Goal: Transaction & Acquisition: Purchase product/service

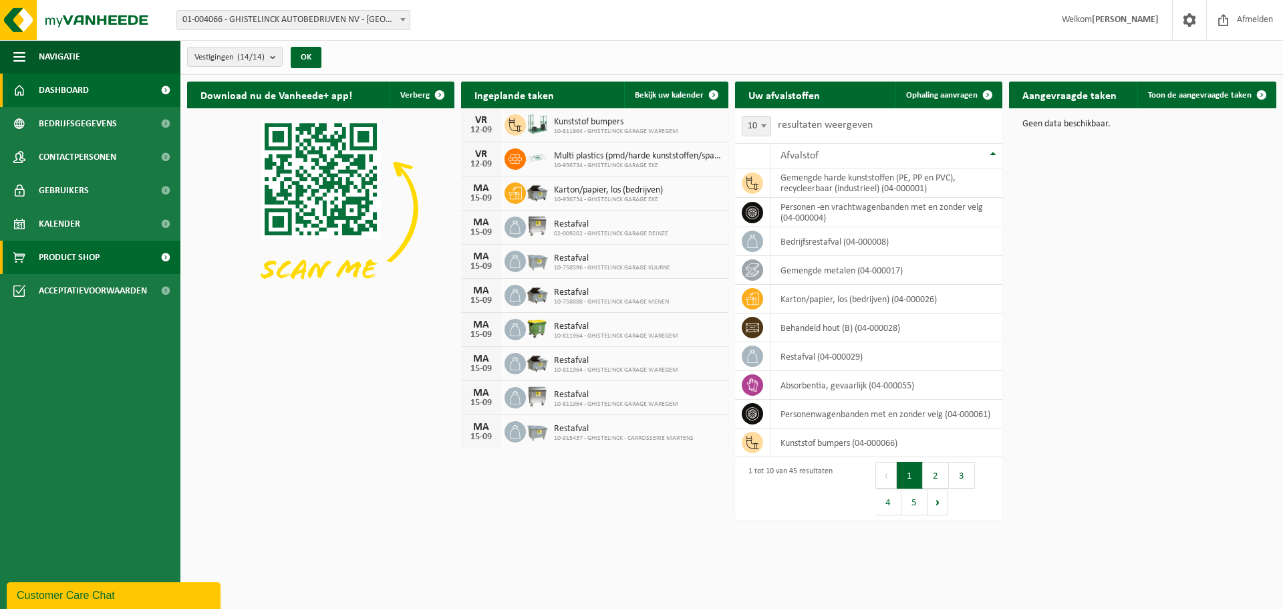
click at [163, 255] on span at bounding box center [165, 257] width 30 height 33
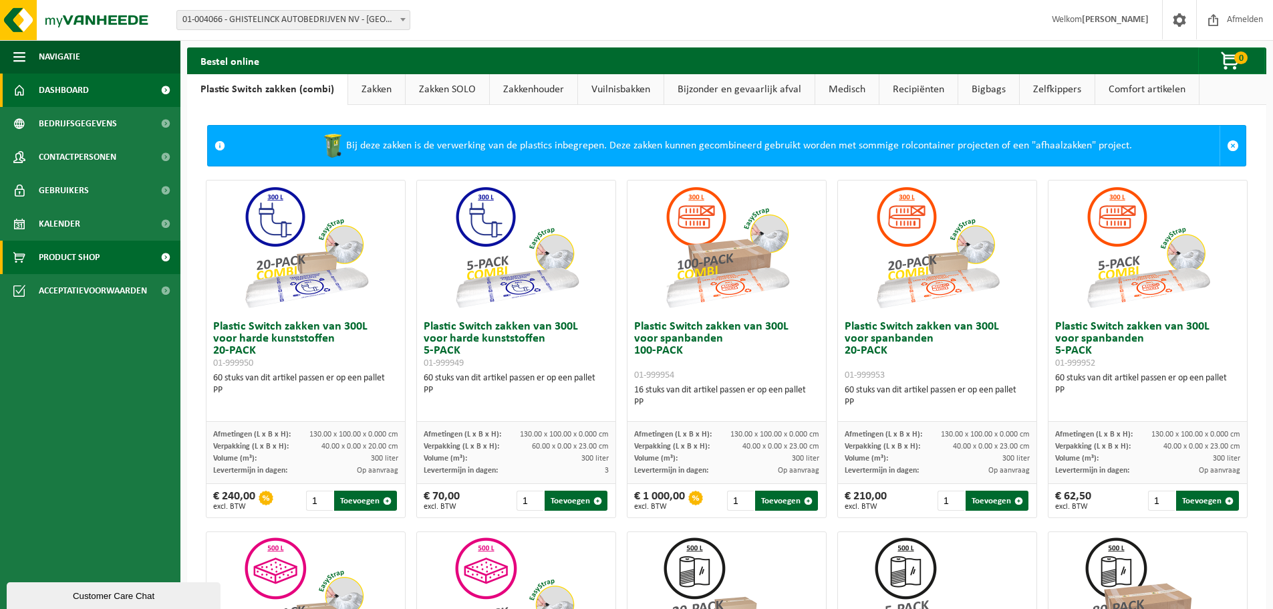
click at [67, 86] on span "Dashboard" at bounding box center [64, 89] width 50 height 33
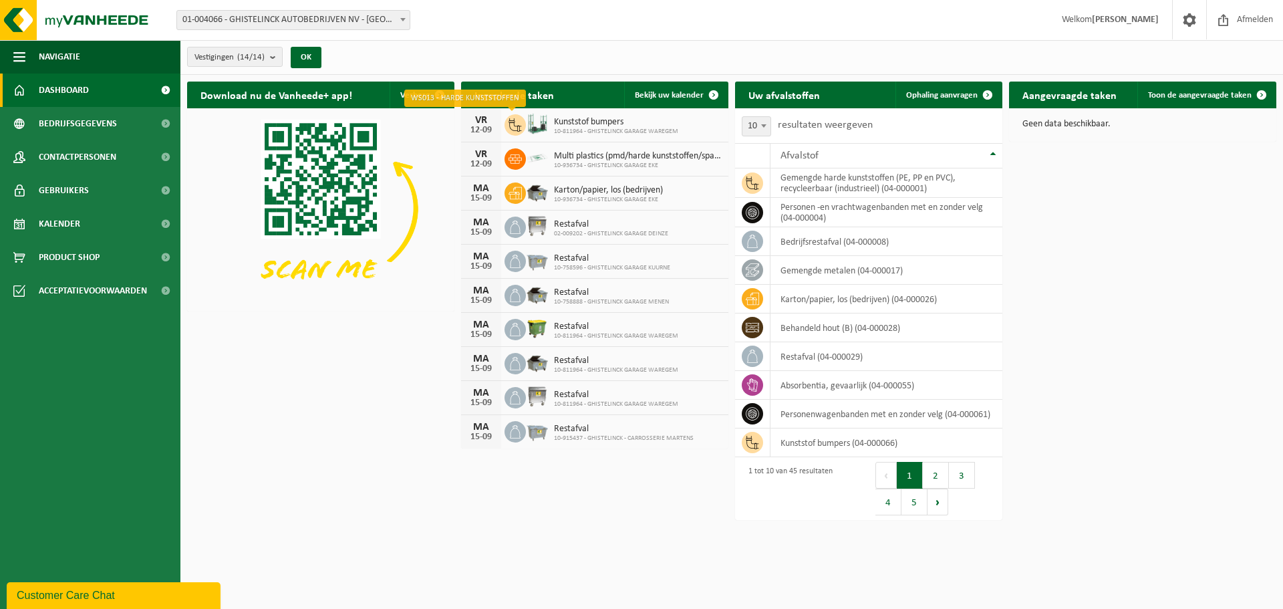
click at [518, 123] on icon at bounding box center [514, 124] width 13 height 13
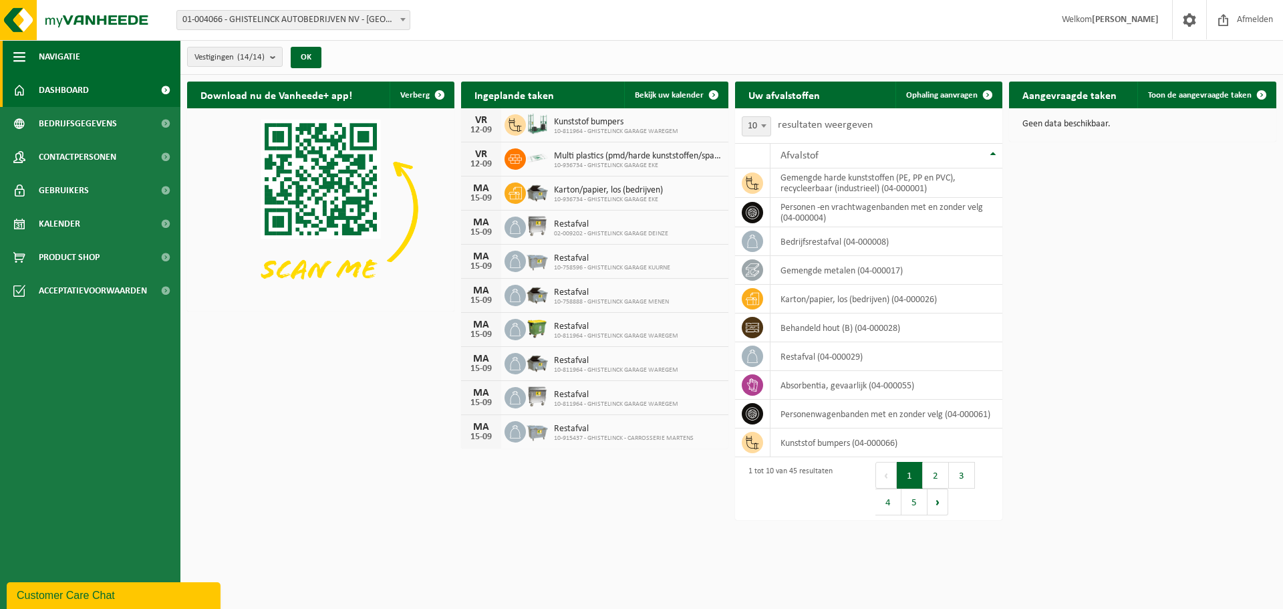
click at [19, 54] on span "button" at bounding box center [19, 56] width 12 height 33
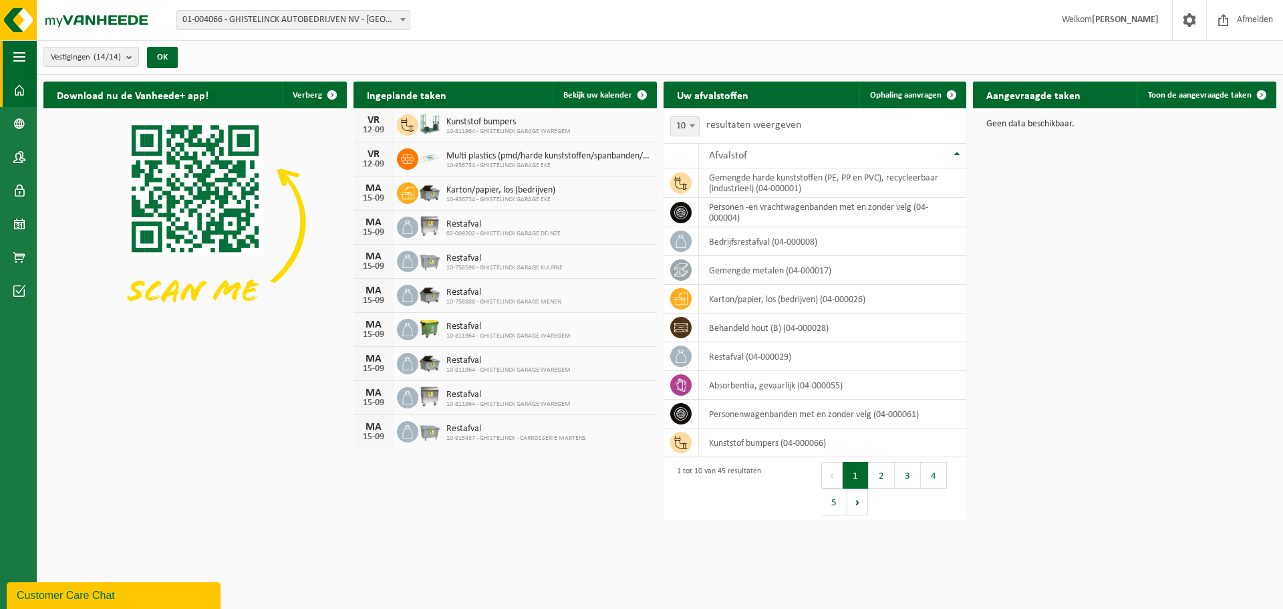
click at [19, 54] on span "button" at bounding box center [19, 56] width 12 height 33
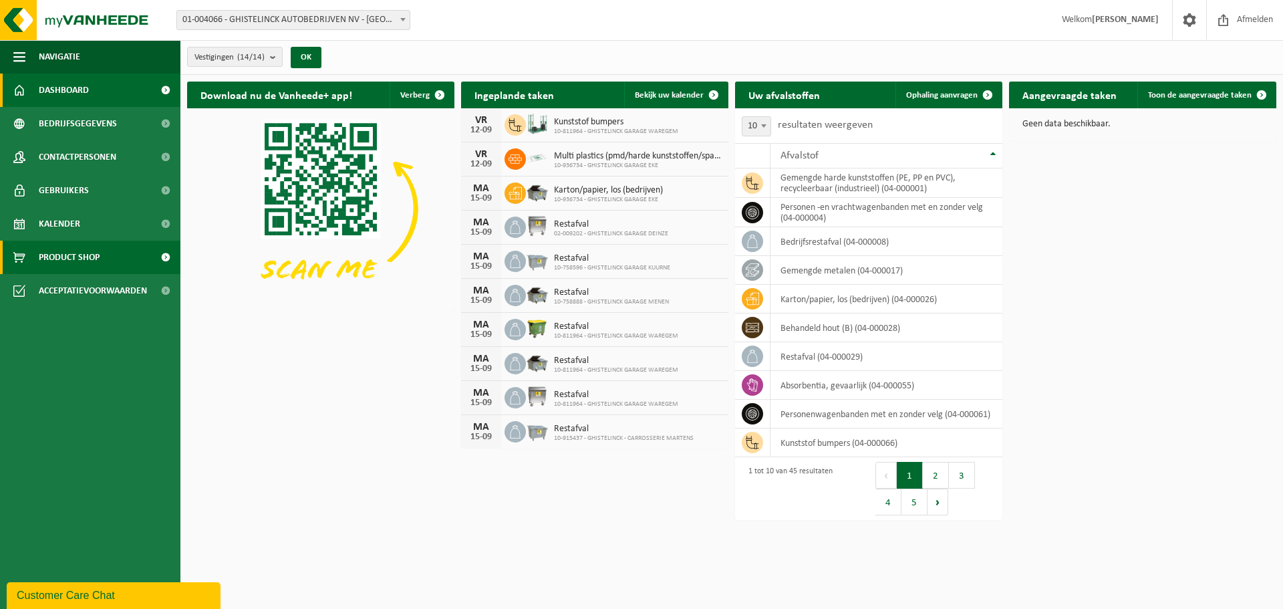
click at [166, 257] on span at bounding box center [165, 257] width 30 height 33
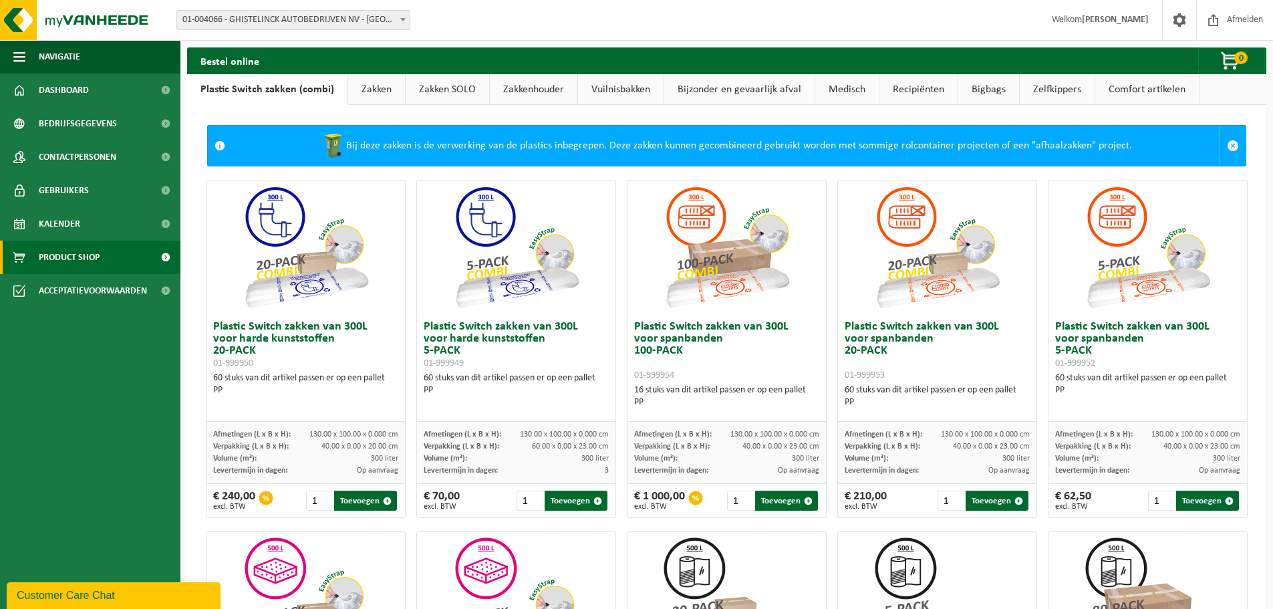
click at [727, 88] on link "Bijzonder en gevaarlijk afval" at bounding box center [739, 89] width 150 height 31
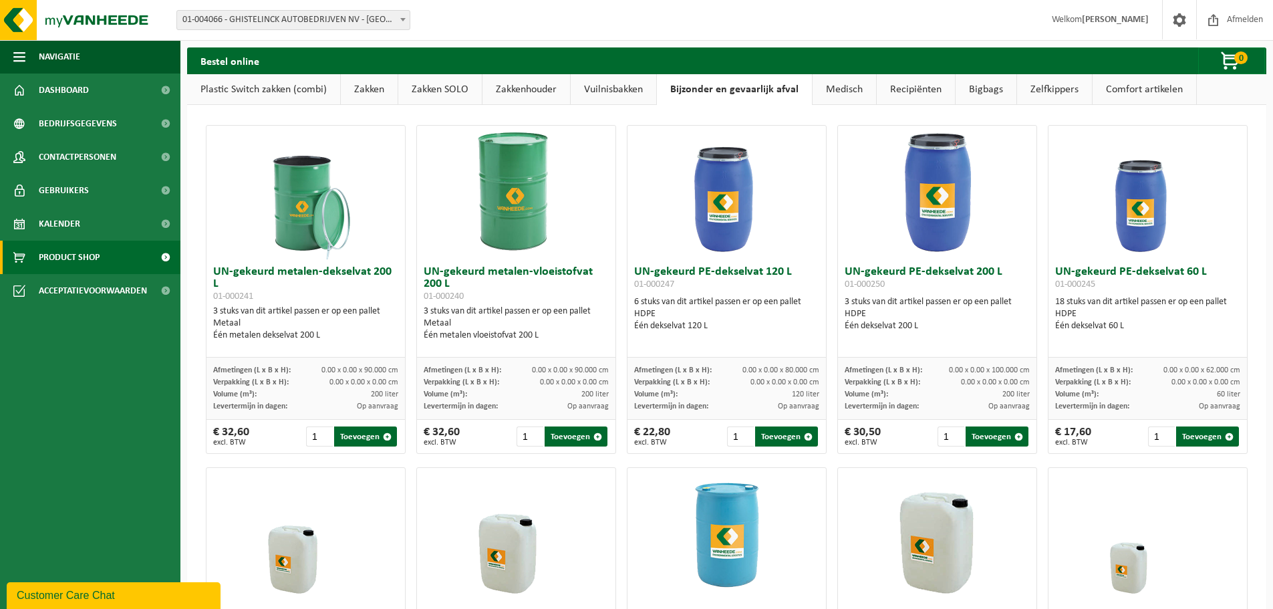
click at [624, 88] on link "Vuilnisbakken" at bounding box center [614, 89] width 86 height 31
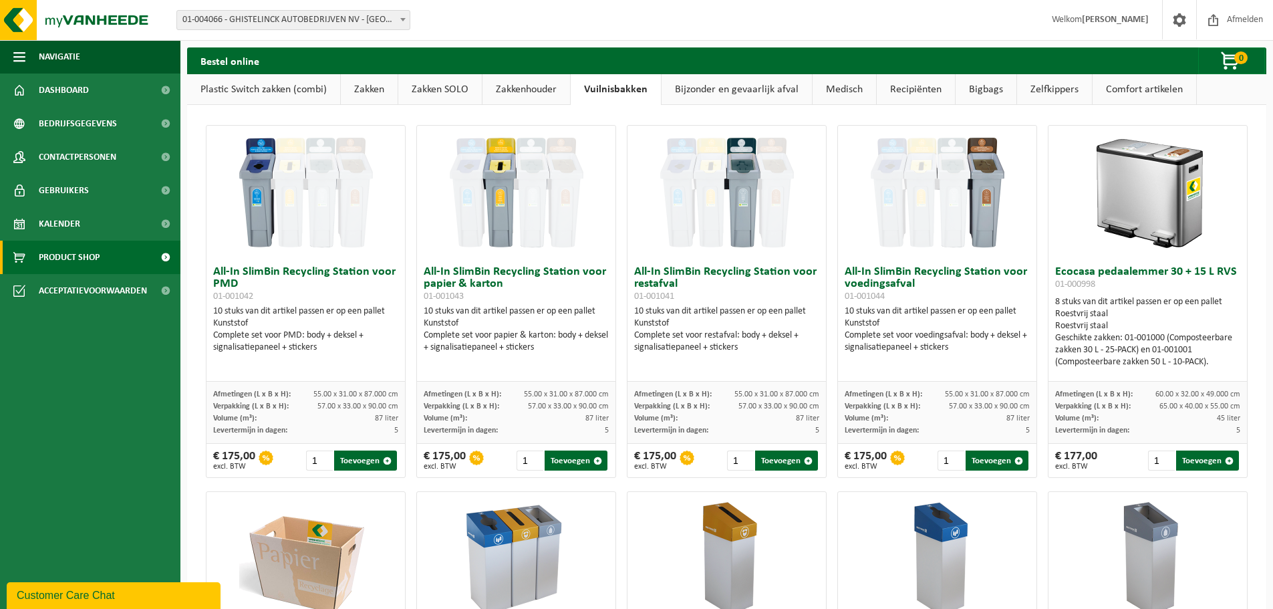
click at [534, 86] on link "Zakkenhouder" at bounding box center [526, 89] width 88 height 31
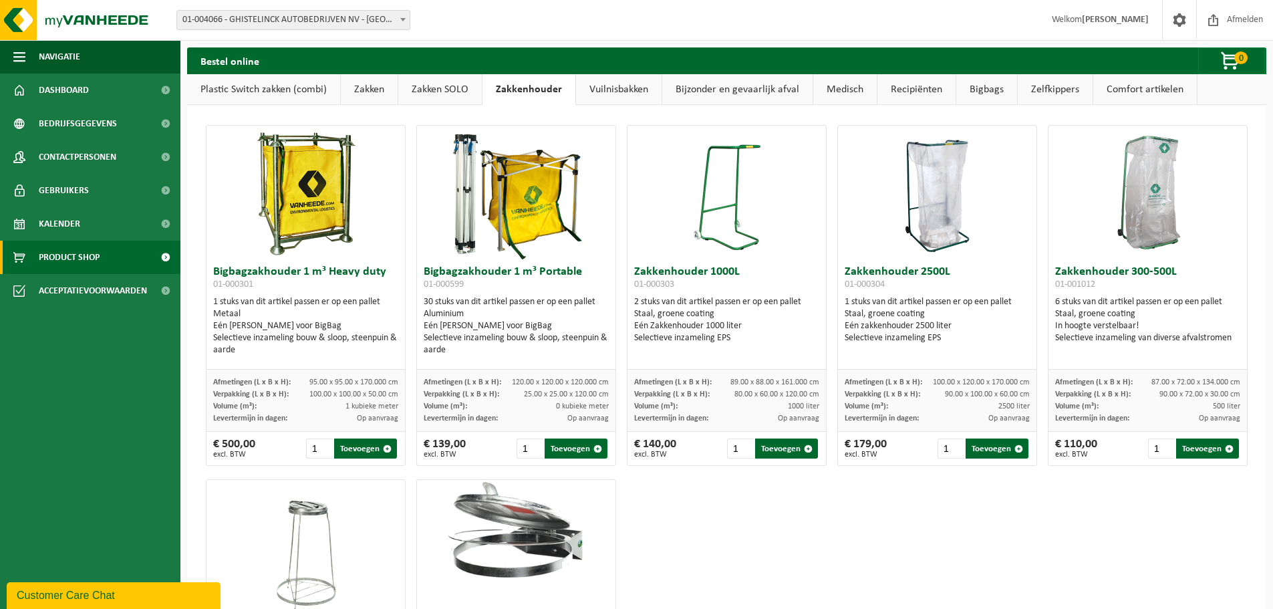
click at [438, 96] on link "Zakken SOLO" at bounding box center [440, 89] width 84 height 31
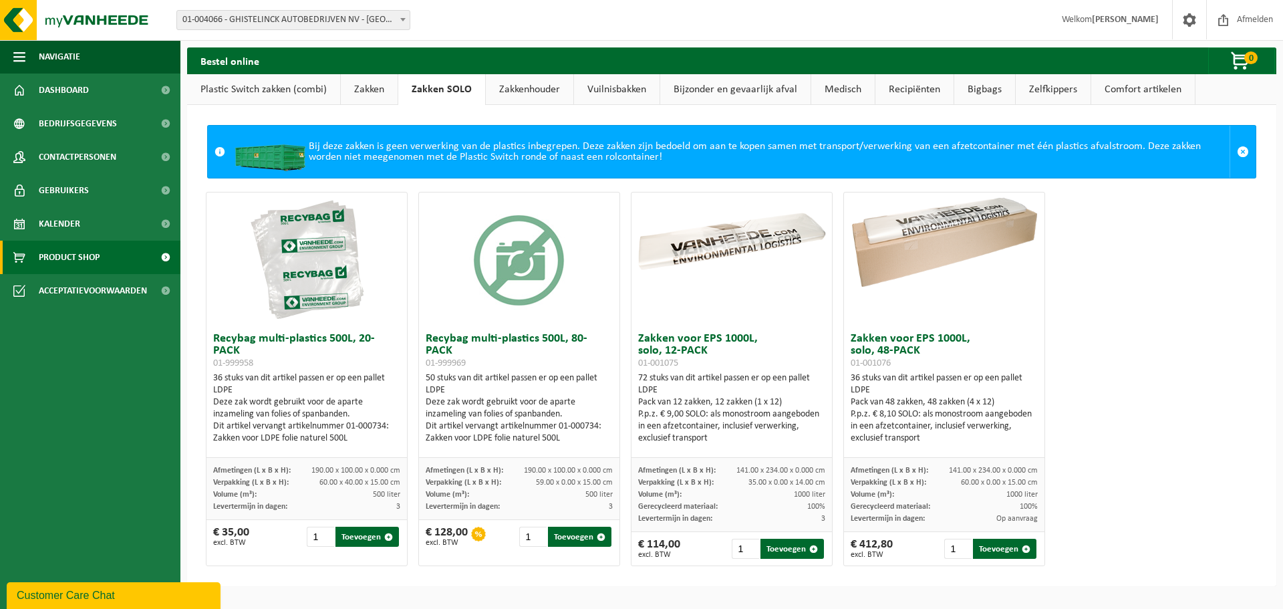
click at [349, 92] on link "Zakken" at bounding box center [369, 89] width 57 height 31
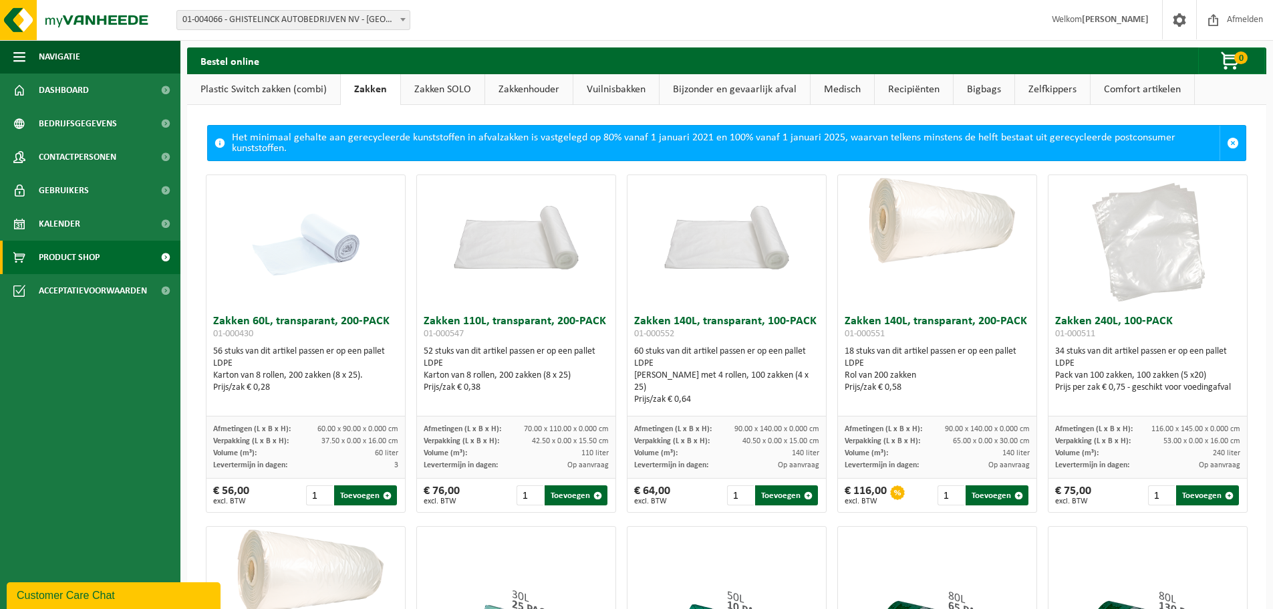
click at [444, 83] on link "Zakken SOLO" at bounding box center [443, 89] width 84 height 31
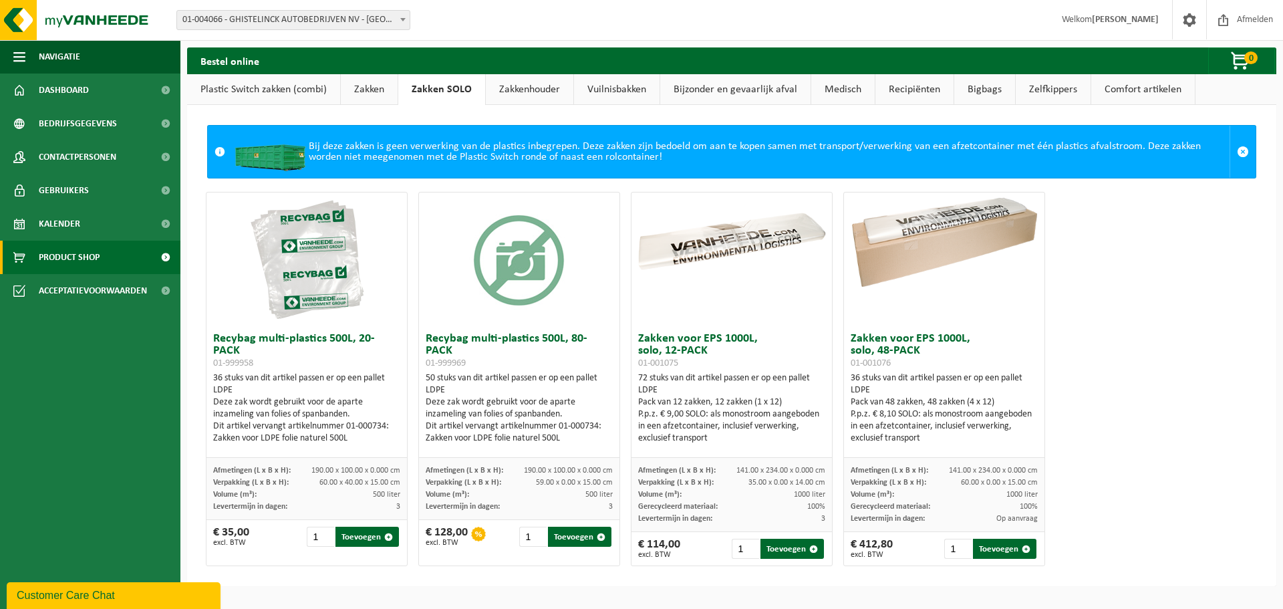
click at [523, 94] on link "Zakkenhouder" at bounding box center [530, 89] width 88 height 31
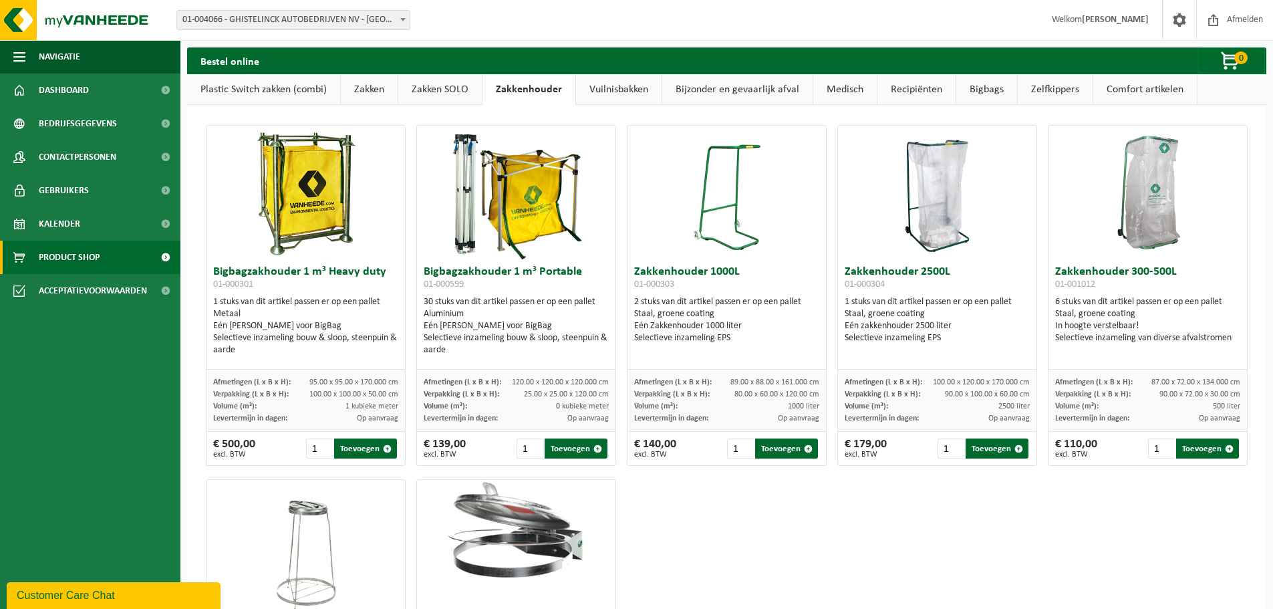
click at [626, 93] on link "Vuilnisbakken" at bounding box center [619, 89] width 86 height 31
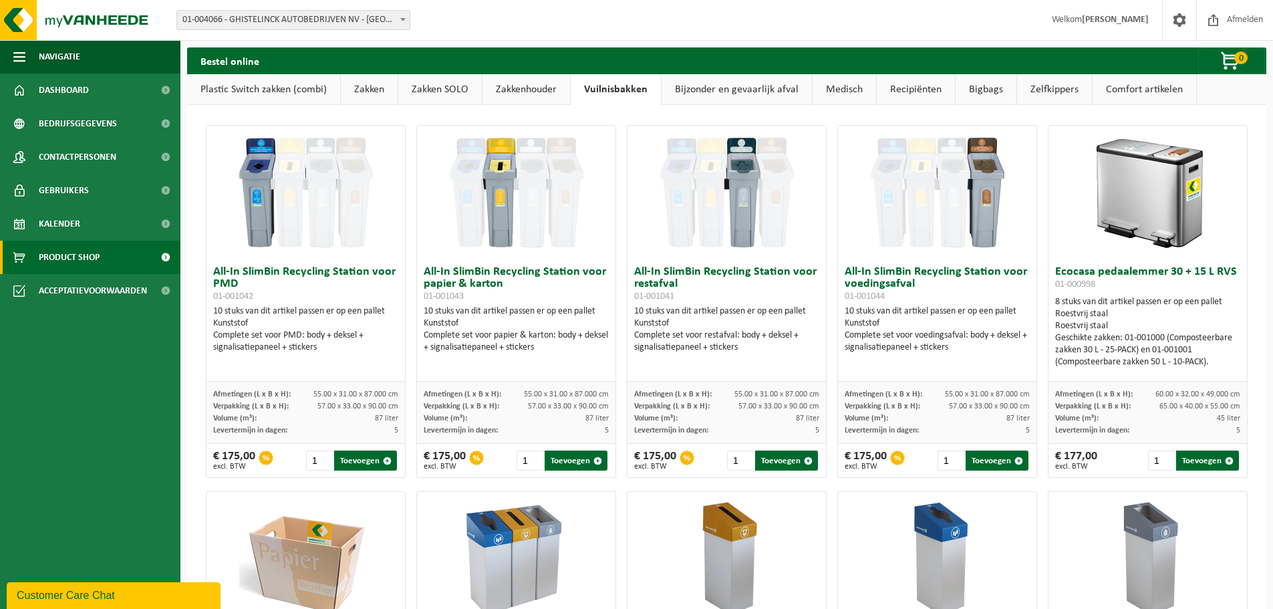
click at [710, 93] on link "Bijzonder en gevaarlijk afval" at bounding box center [736, 89] width 150 height 31
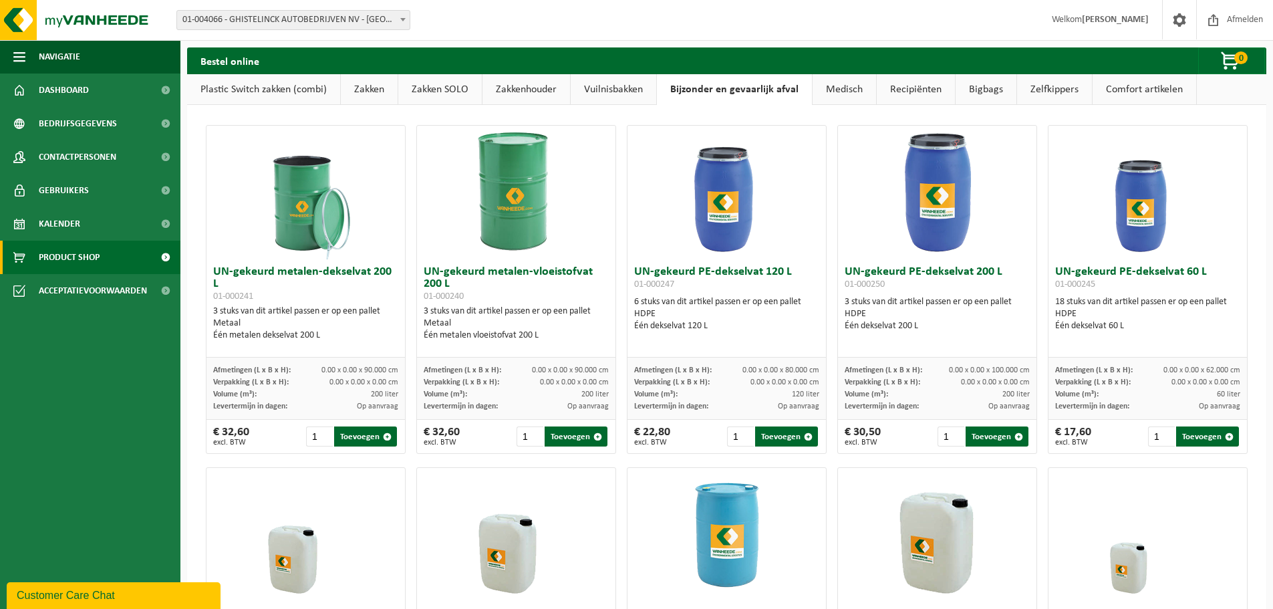
click at [851, 94] on link "Medisch" at bounding box center [843, 89] width 63 height 31
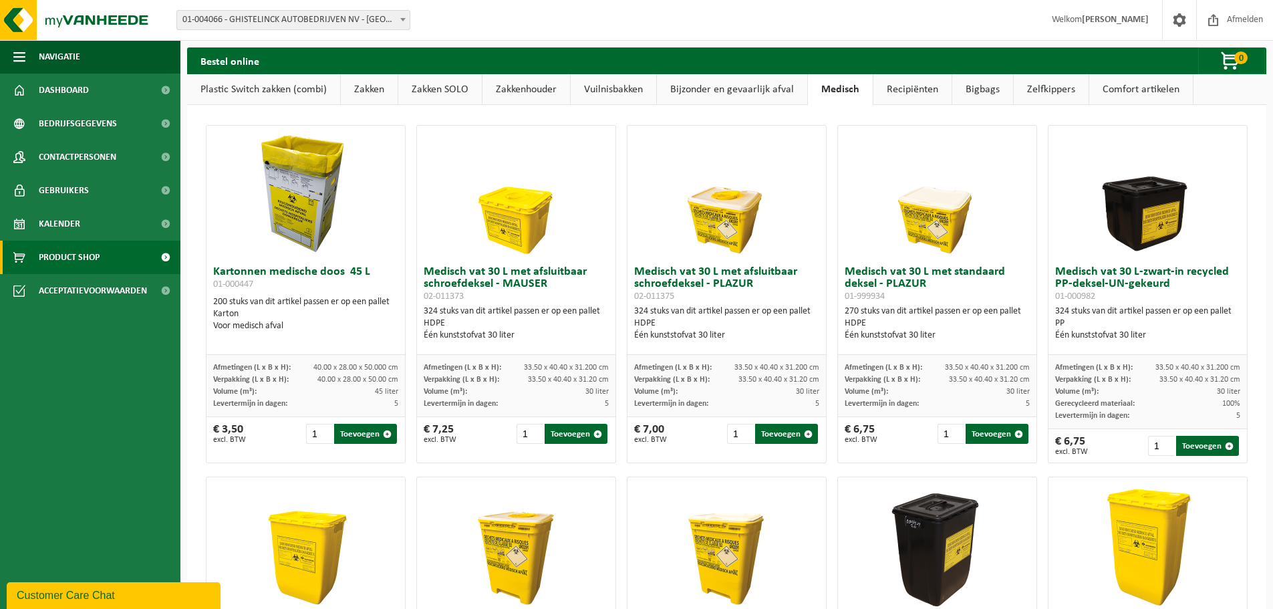
click at [901, 87] on link "Recipiënten" at bounding box center [912, 89] width 78 height 31
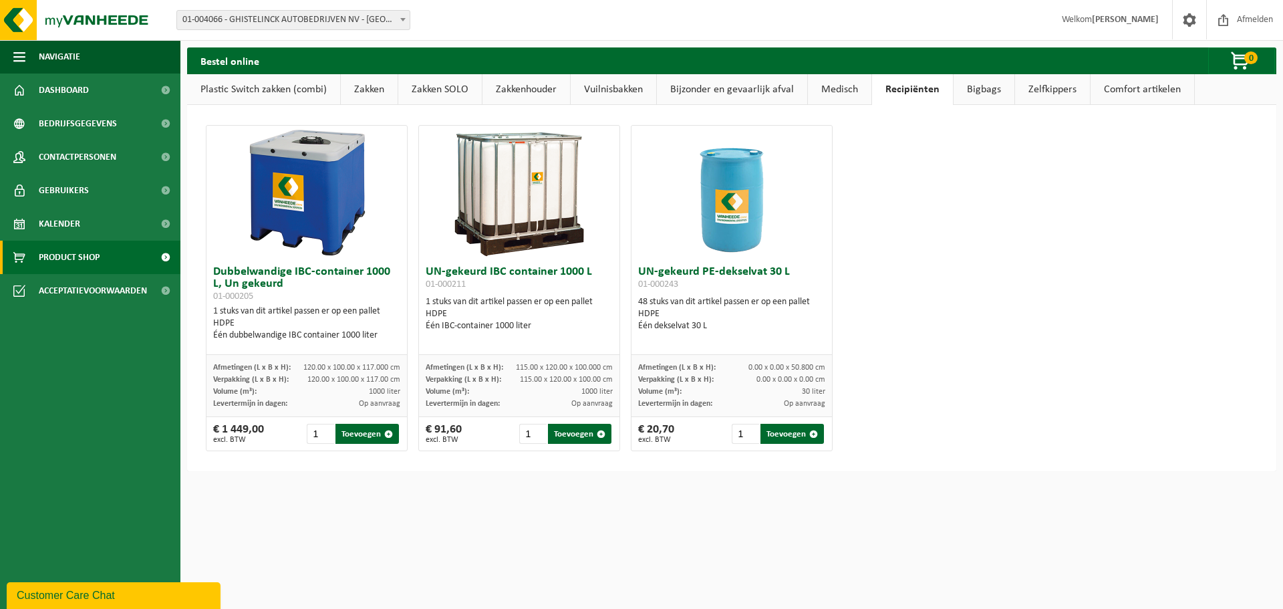
click at [992, 90] on link "Bigbags" at bounding box center [983, 89] width 61 height 31
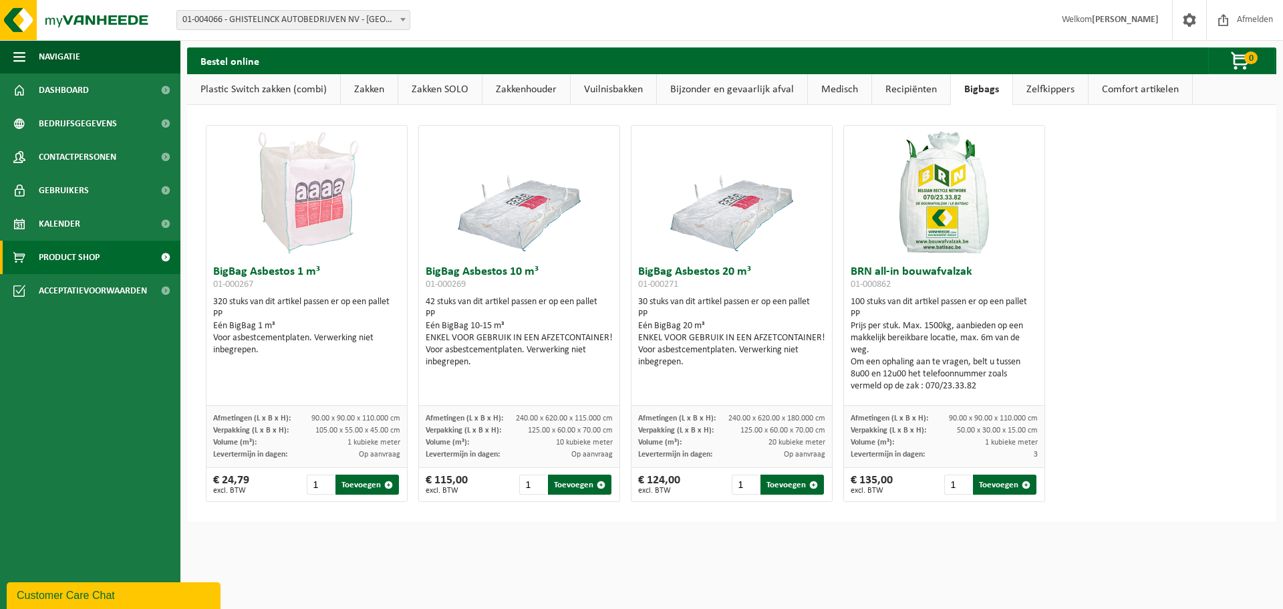
click at [1040, 91] on link "Zelfkippers" at bounding box center [1050, 89] width 75 height 31
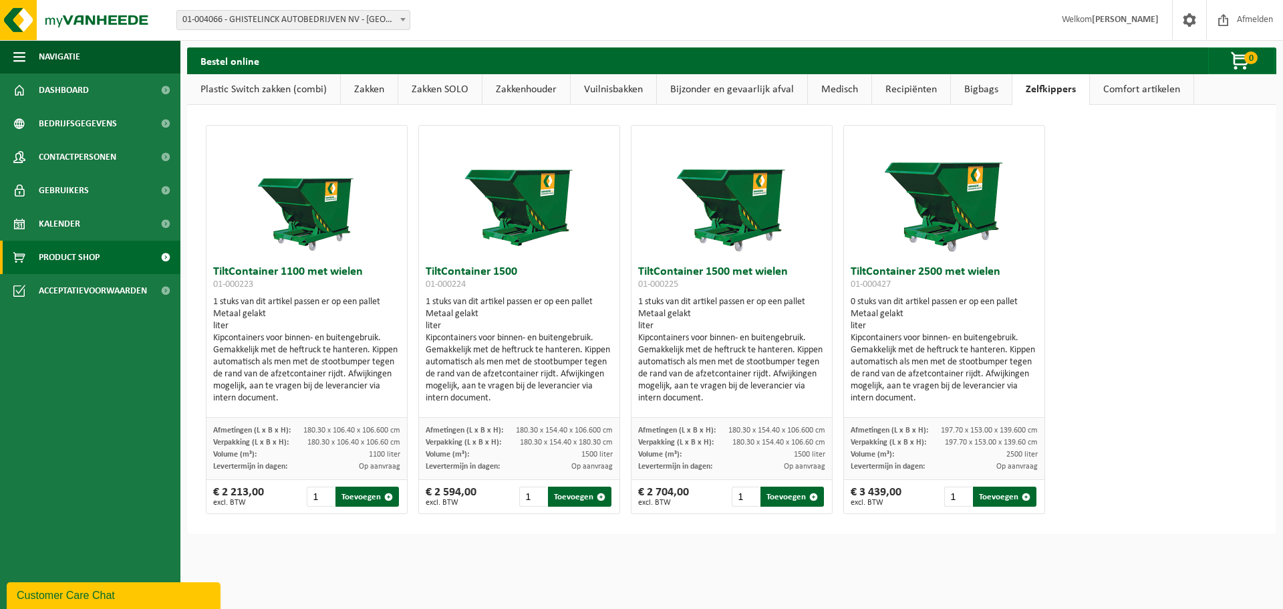
click at [1145, 88] on link "Comfort artikelen" at bounding box center [1142, 89] width 104 height 31
